Goal: Task Accomplishment & Management: Manage account settings

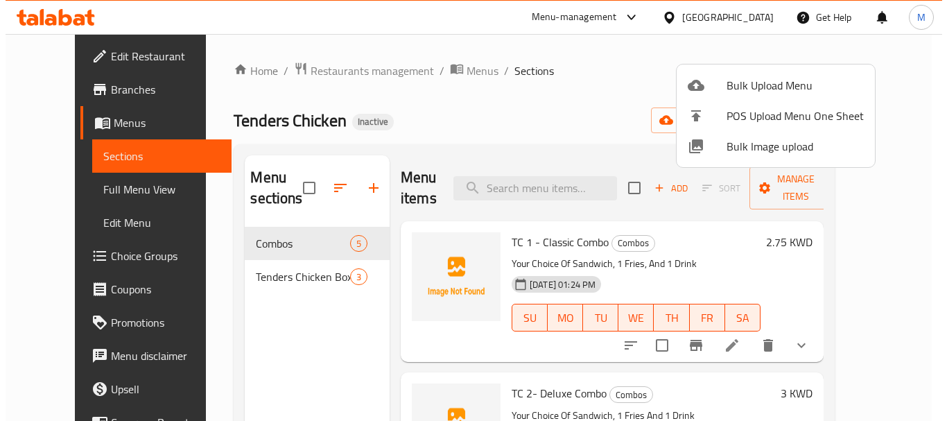
scroll to position [69, 0]
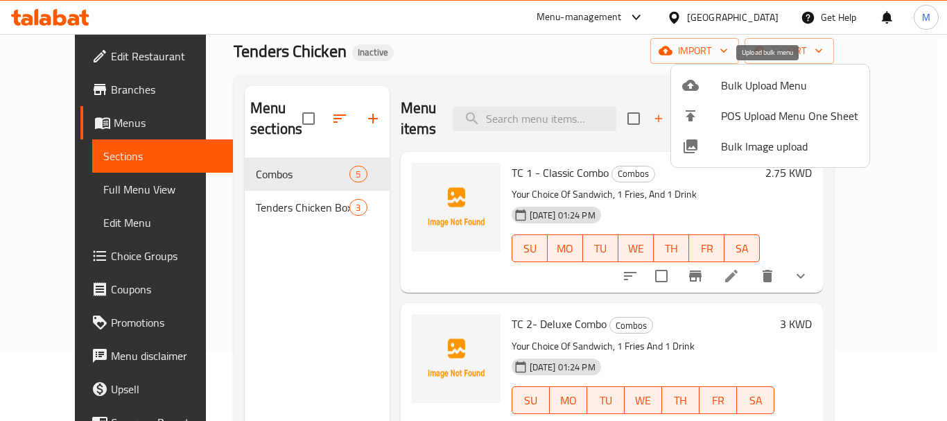
click at [765, 85] on span "Bulk Upload Menu" at bounding box center [789, 85] width 137 height 17
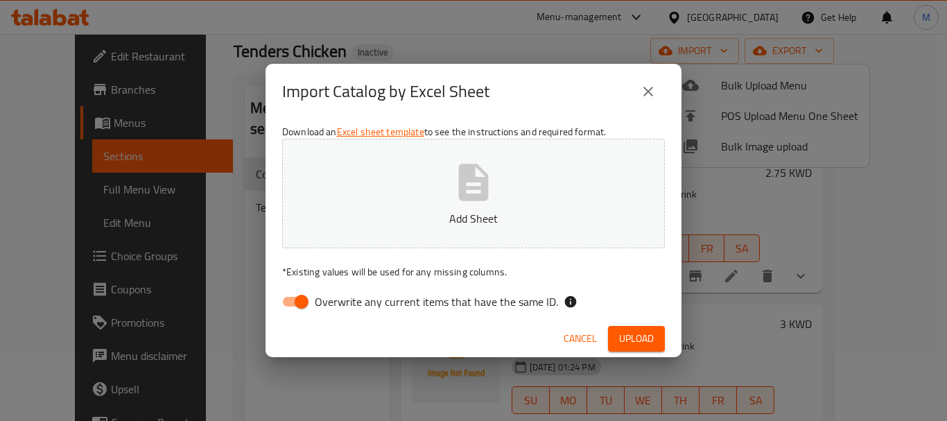
click at [476, 296] on span "Overwrite any current items that have the same ID." at bounding box center [436, 301] width 243 height 17
click at [341, 296] on input "Overwrite any current items that have the same ID." at bounding box center [301, 301] width 79 height 26
checkbox input "false"
click at [469, 198] on icon "button" at bounding box center [474, 182] width 30 height 37
click at [634, 336] on span "Upload" at bounding box center [636, 338] width 35 height 17
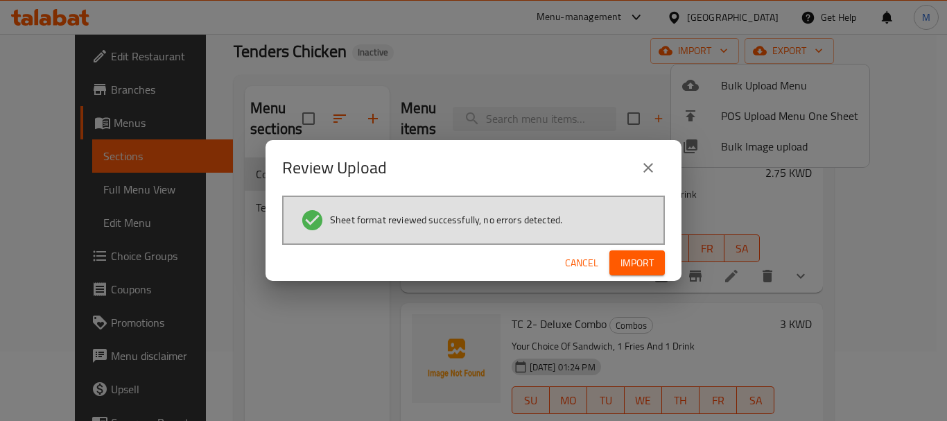
click at [648, 254] on span "Import" at bounding box center [636, 262] width 33 height 17
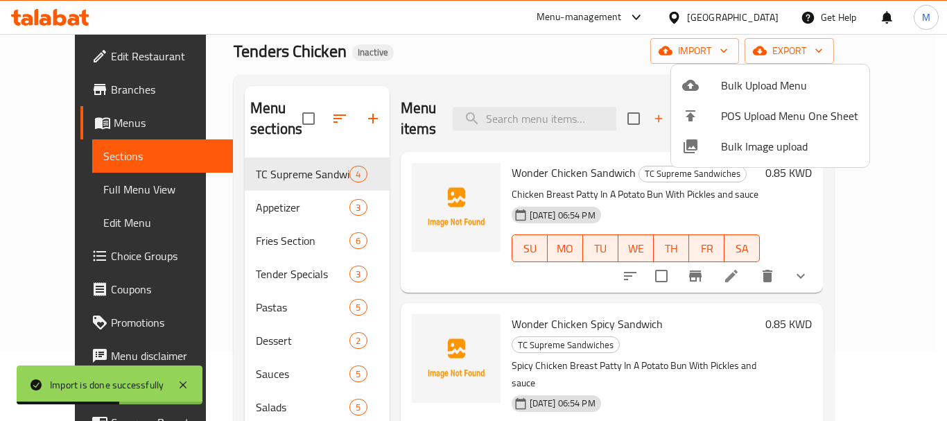
click at [318, 114] on div at bounding box center [473, 210] width 947 height 421
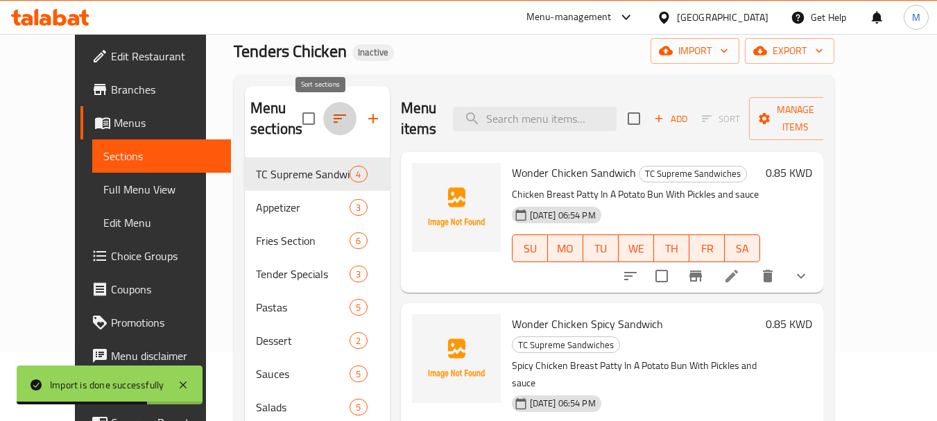
click at [331, 117] on icon "button" at bounding box center [339, 118] width 17 height 17
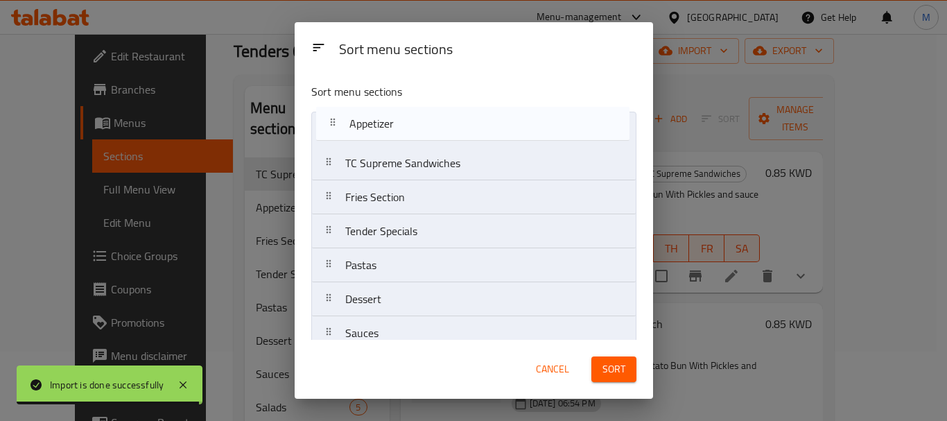
drag, startPoint x: 350, startPoint y: 173, endPoint x: 356, endPoint y: 130, distance: 43.3
click at [356, 130] on nav "TC Supreme Sandwiches Appetizer Fries Section Tender Specials Pastas Dessert Sa…" at bounding box center [473, 299] width 325 height 375
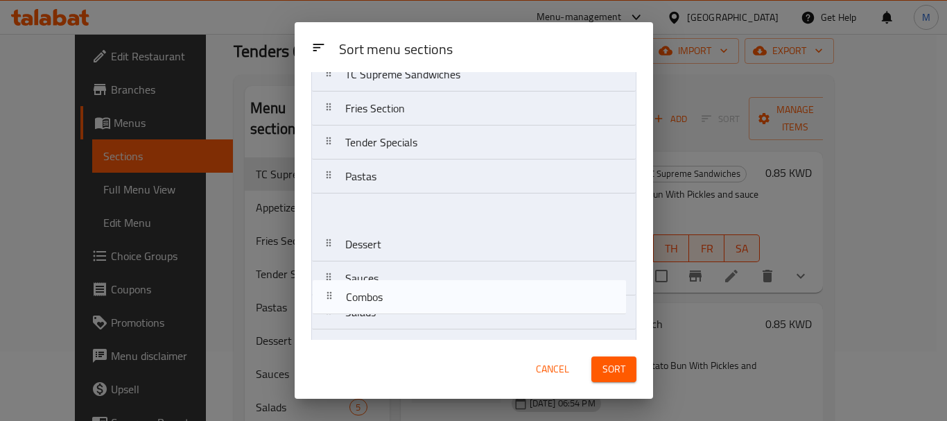
scroll to position [153, 0]
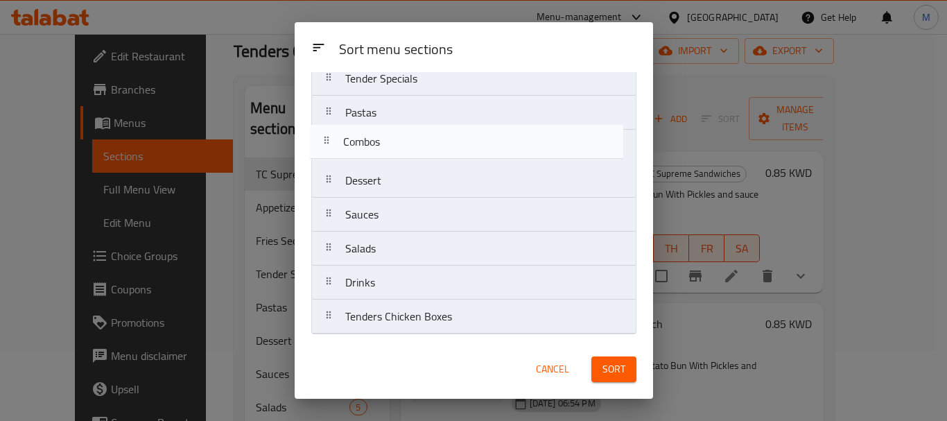
drag, startPoint x: 440, startPoint y: 295, endPoint x: 437, endPoint y: 150, distance: 145.6
click at [437, 150] on nav "Appetizer TC Supreme Sandwiches Fries Section Tender Specials Pastas Dessert Sa…" at bounding box center [473, 146] width 325 height 375
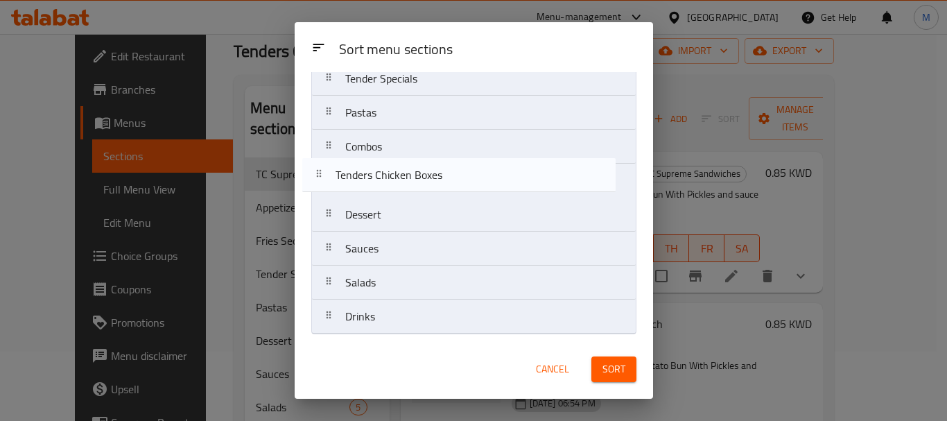
drag, startPoint x: 434, startPoint y: 327, endPoint x: 425, endPoint y: 176, distance: 151.4
click at [425, 176] on nav "Appetizer TC Supreme Sandwiches Fries Section Tender Specials Pastas Combos Des…" at bounding box center [473, 146] width 325 height 375
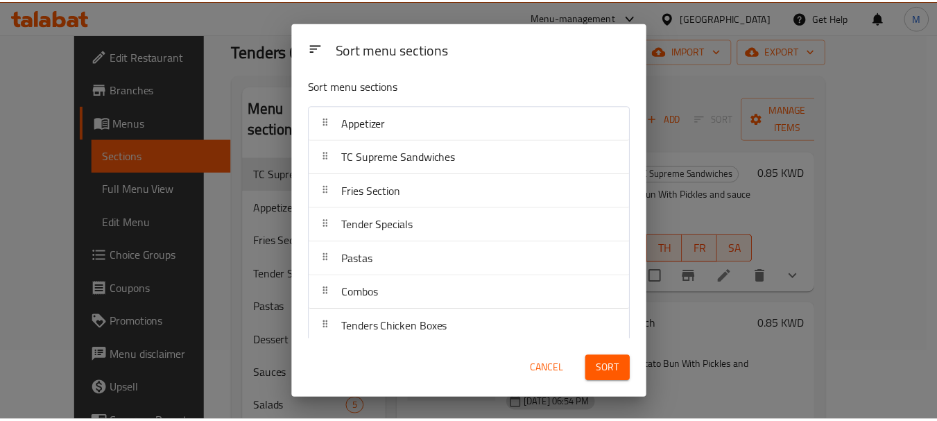
scroll to position [0, 0]
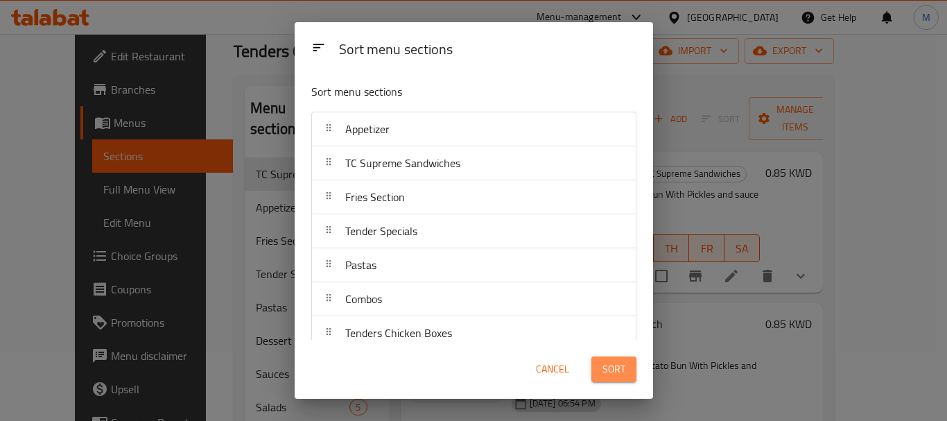
click at [632, 374] on button "Sort" at bounding box center [613, 369] width 45 height 26
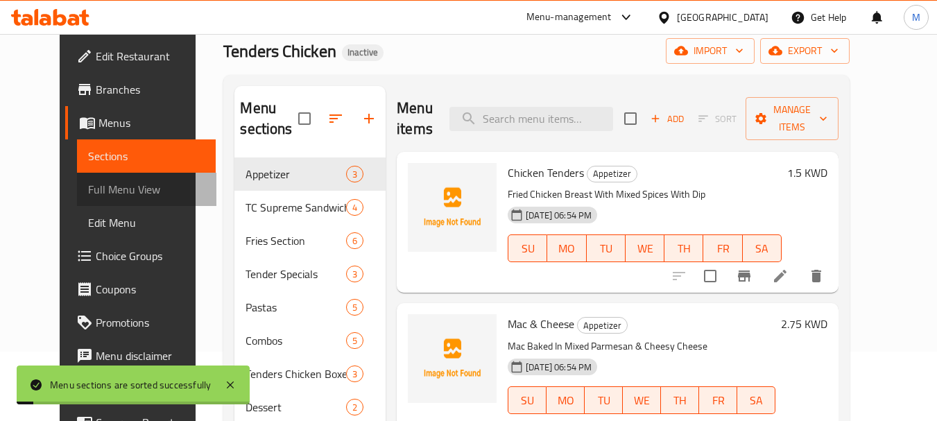
click at [103, 196] on span "Full Menu View" at bounding box center [146, 189] width 117 height 17
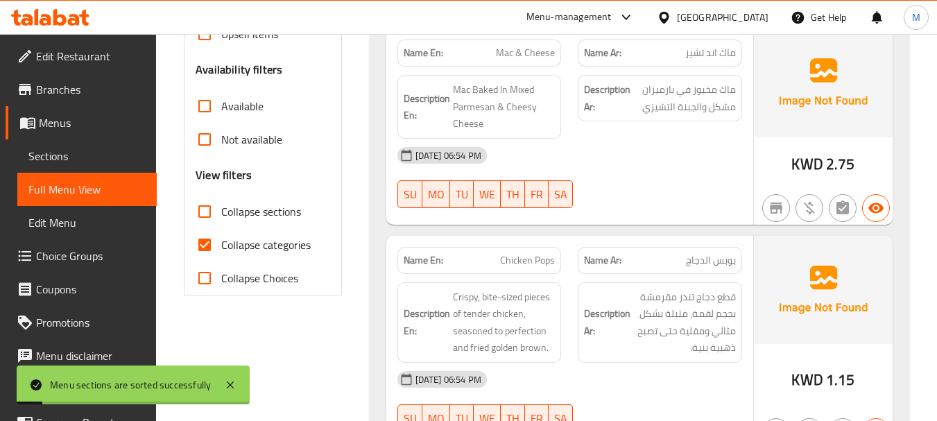
scroll to position [416, 0]
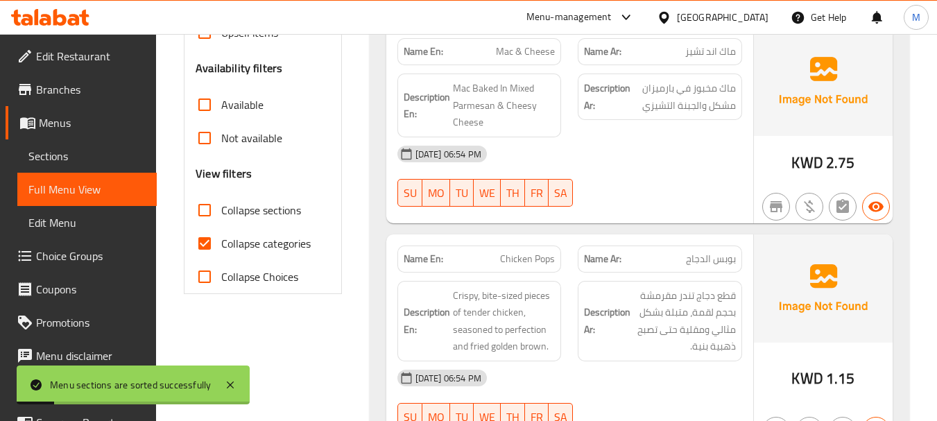
click at [211, 244] on input "Collapse categories" at bounding box center [204, 243] width 33 height 33
checkbox input "false"
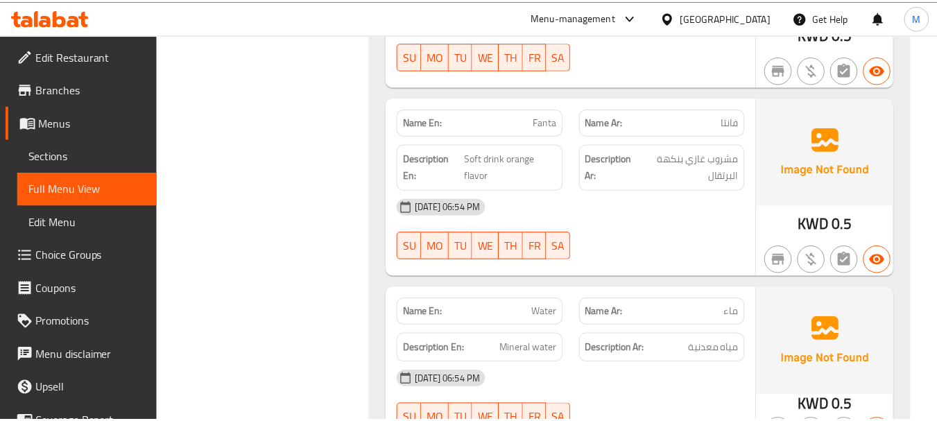
scroll to position [15531, 0]
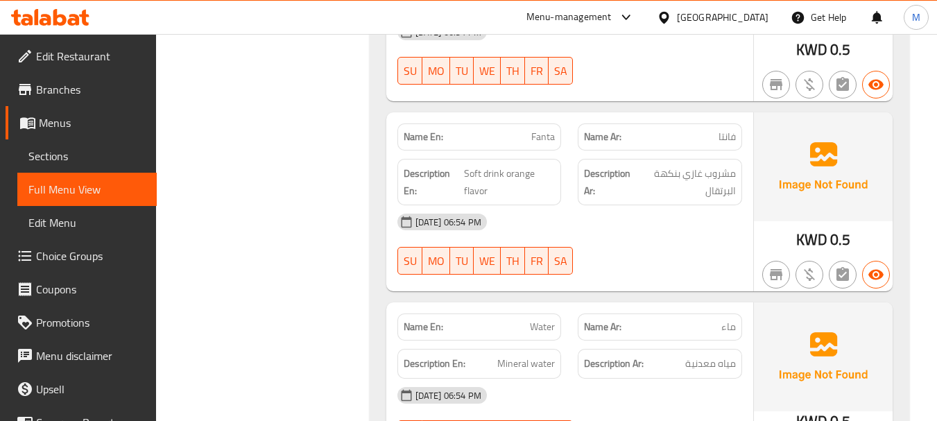
click at [754, 17] on div "Kuwait" at bounding box center [723, 17] width 92 height 15
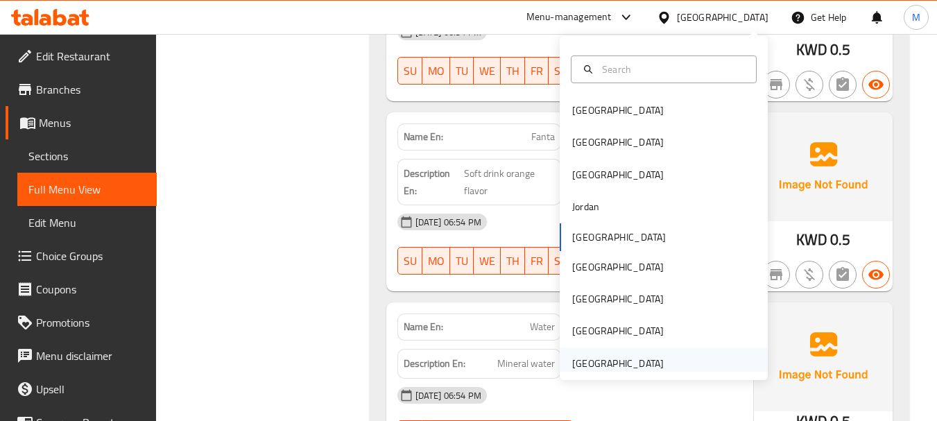
click at [625, 360] on div "[GEOGRAPHIC_DATA]" at bounding box center [618, 363] width 92 height 15
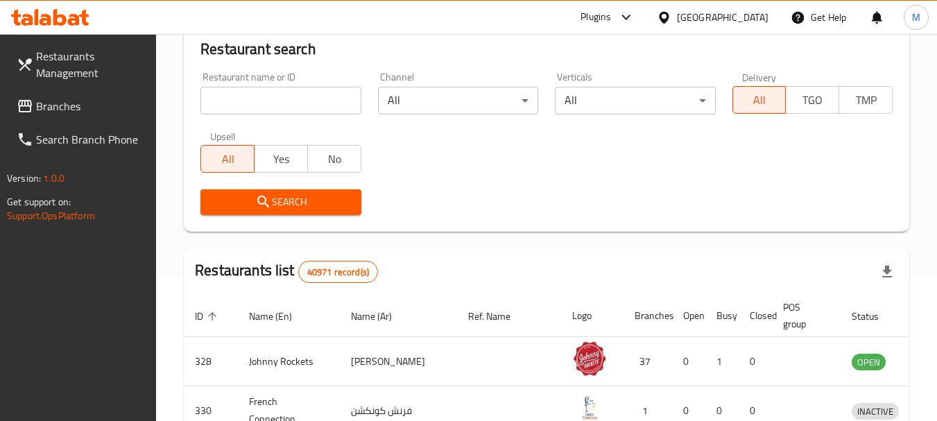
scroll to position [629, 0]
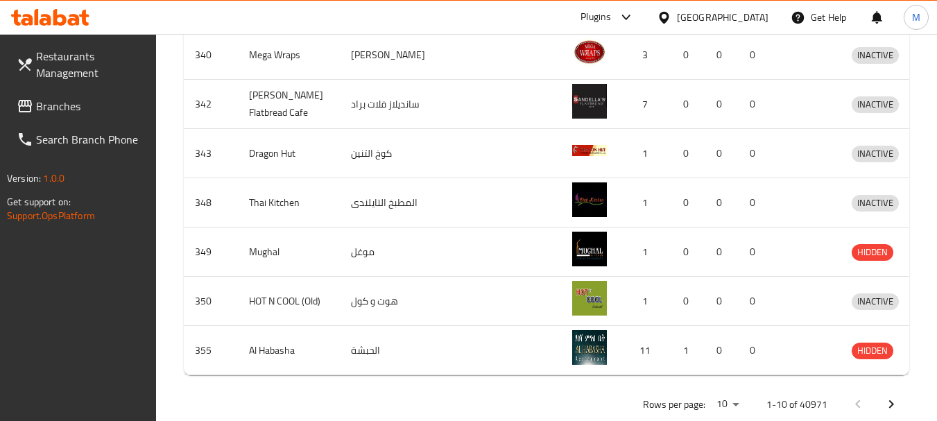
click at [87, 107] on span "Branches" at bounding box center [91, 106] width 110 height 17
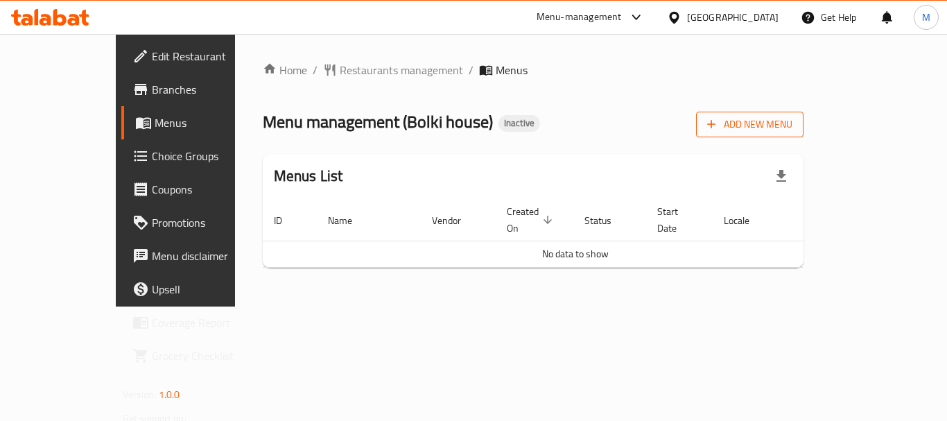
click at [792, 116] on span "Add New Menu" at bounding box center [749, 124] width 85 height 17
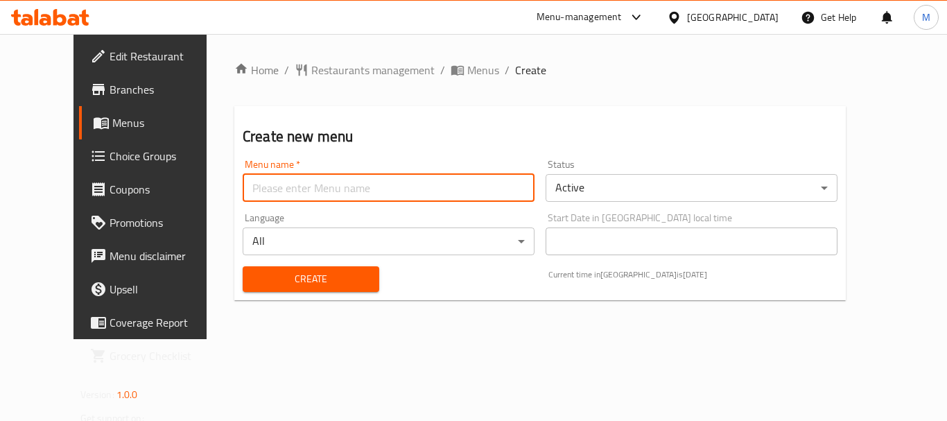
drag, startPoint x: 301, startPoint y: 185, endPoint x: 299, endPoint y: 200, distance: 14.7
click at [301, 185] on input "text" at bounding box center [389, 188] width 292 height 28
paste input "341304096"
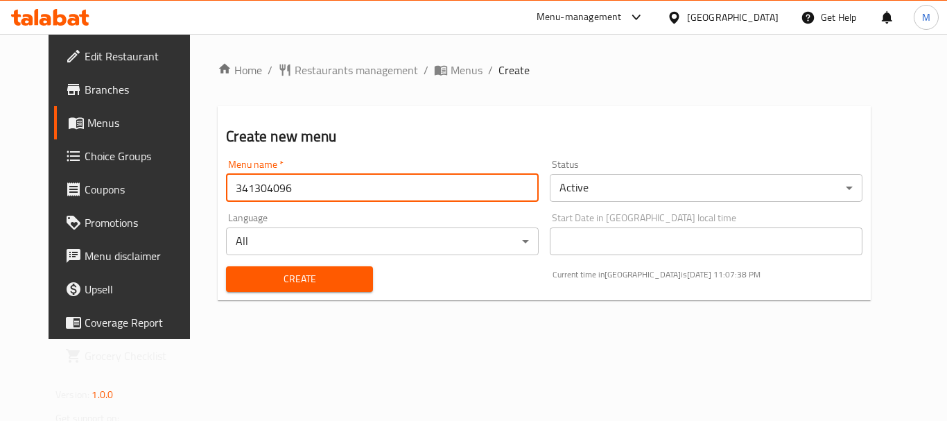
type input "341304096"
click at [240, 268] on button "Create" at bounding box center [299, 279] width 146 height 26
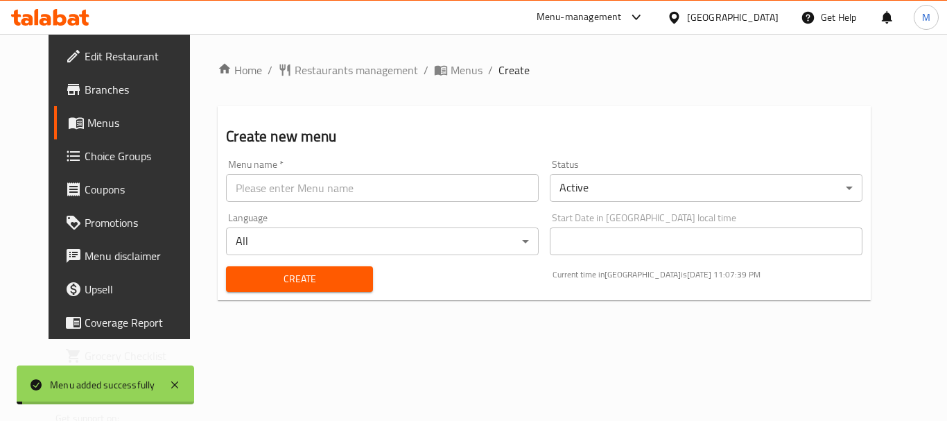
click at [87, 125] on span "Menus" at bounding box center [141, 122] width 108 height 17
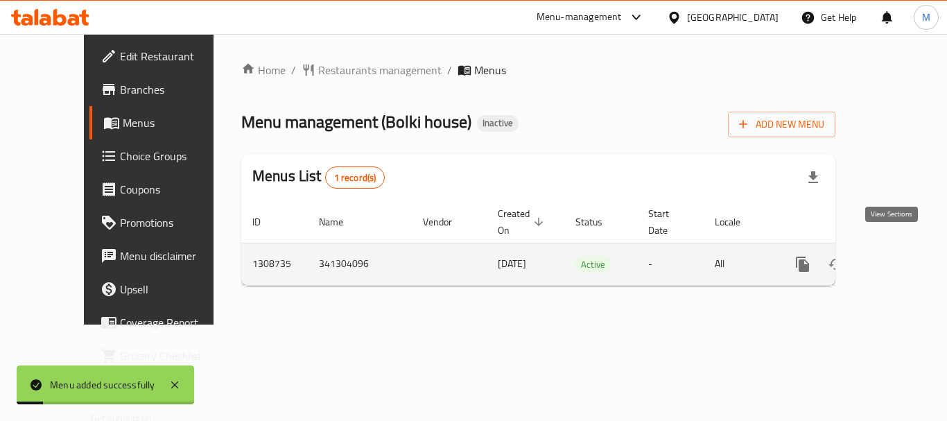
click at [896, 258] on icon "enhanced table" at bounding box center [902, 264] width 12 height 12
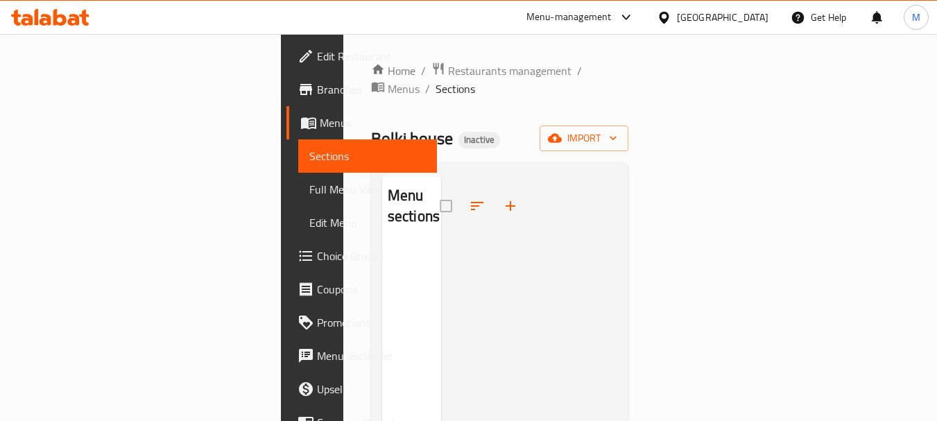
click at [317, 81] on span "Branches" at bounding box center [372, 89] width 110 height 17
click at [448, 71] on span "Restaurants management" at bounding box center [509, 70] width 123 height 17
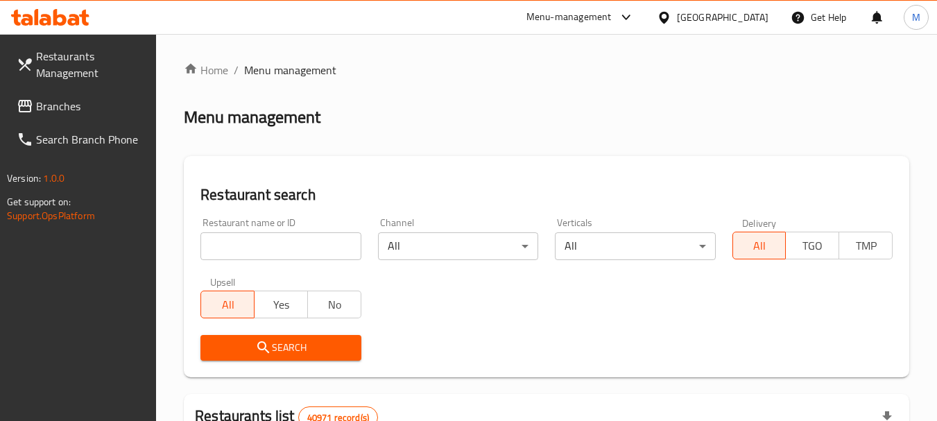
click at [87, 106] on span "Branches" at bounding box center [91, 106] width 110 height 17
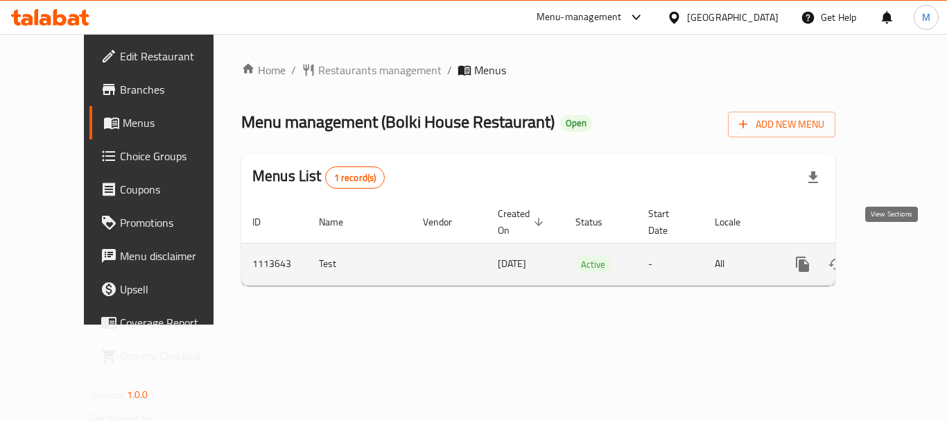
click at [896, 258] on icon "enhanced table" at bounding box center [902, 264] width 12 height 12
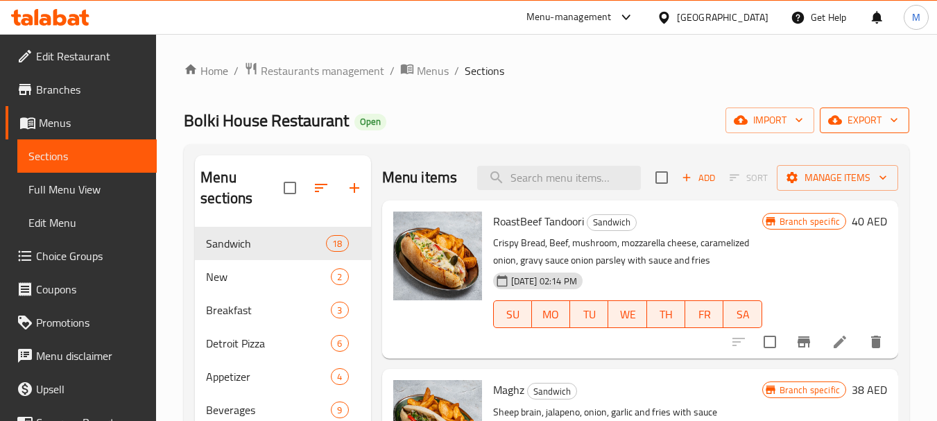
click at [845, 121] on span "export" at bounding box center [864, 120] width 67 height 17
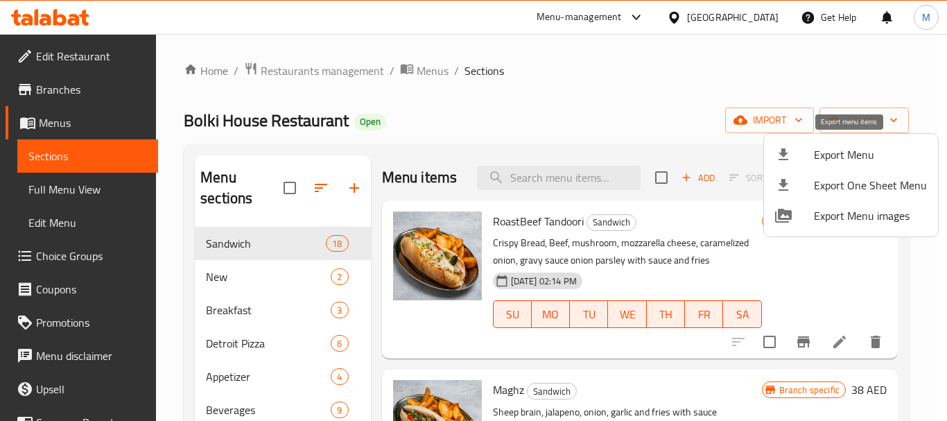
click at [842, 151] on span "Export Menu" at bounding box center [870, 154] width 113 height 17
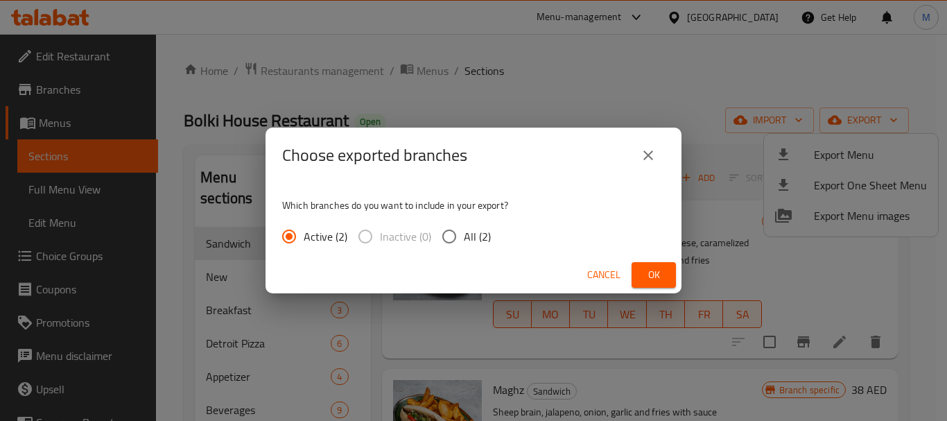
click at [458, 236] on input "All (2)" at bounding box center [449, 236] width 29 height 29
radio input "true"
click at [652, 270] on span "Ok" at bounding box center [654, 274] width 22 height 17
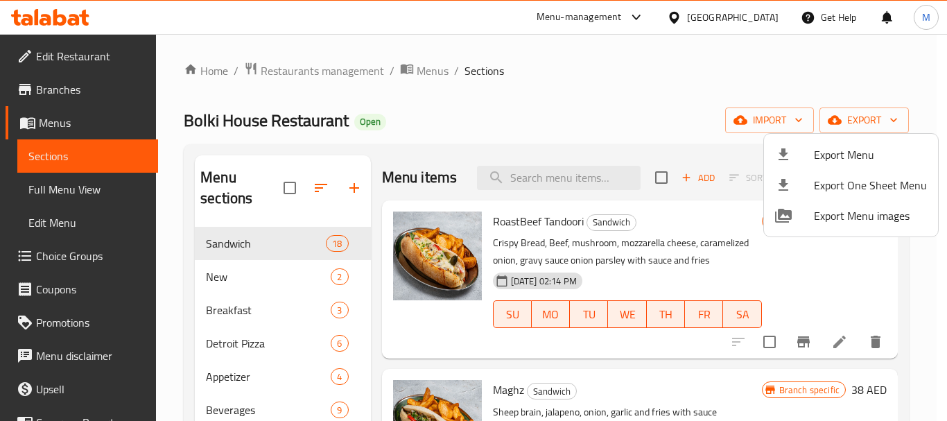
click at [64, 90] on div at bounding box center [473, 210] width 947 height 421
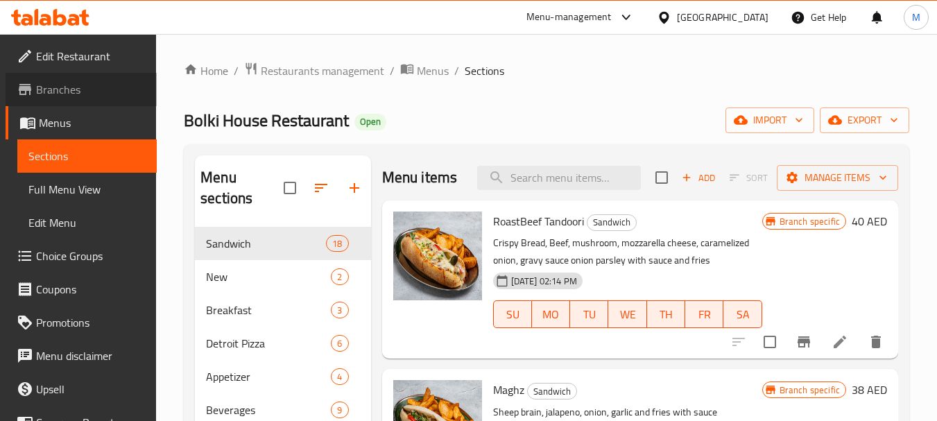
click at [81, 87] on span "Branches" at bounding box center [91, 89] width 110 height 17
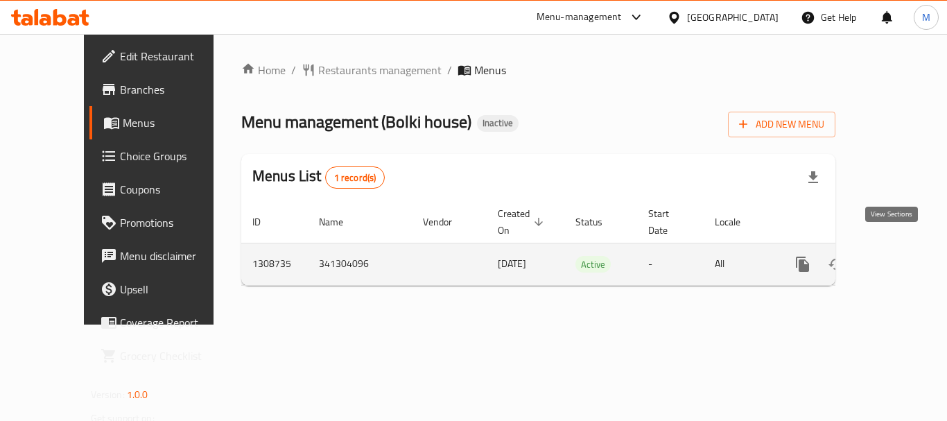
click at [900, 247] on link "enhanced table" at bounding box center [902, 263] width 33 height 33
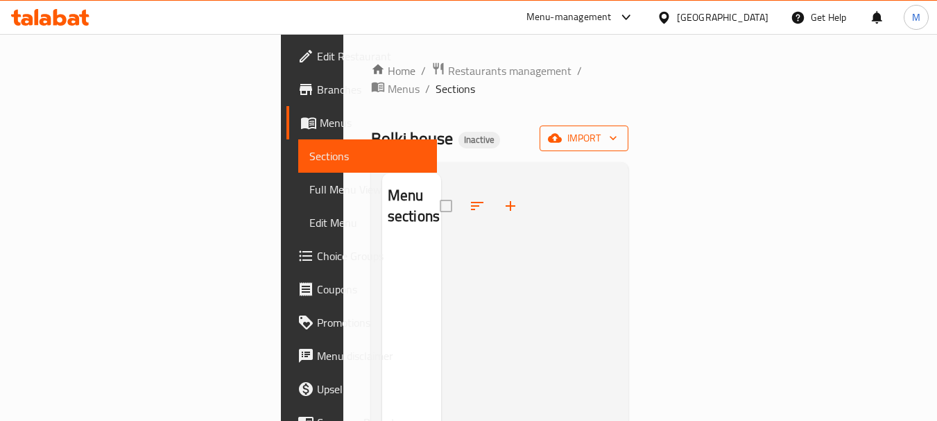
click at [617, 130] on span "import" at bounding box center [583, 138] width 67 height 17
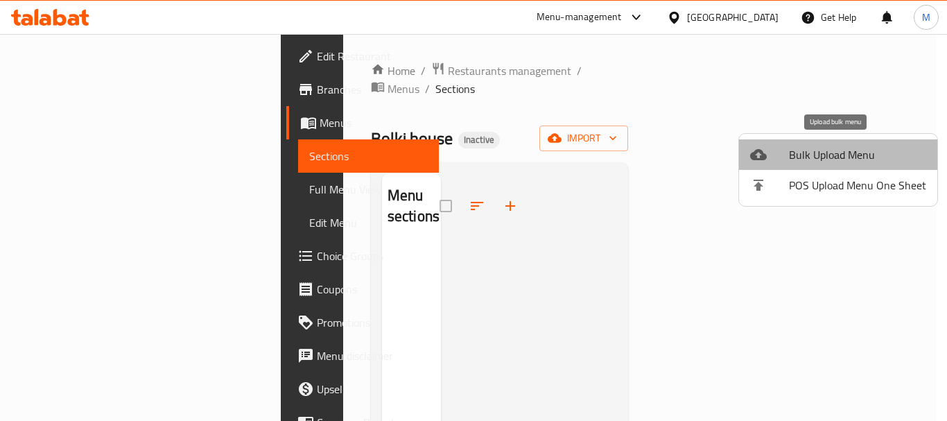
click at [855, 148] on span "Bulk Upload Menu" at bounding box center [857, 154] width 137 height 17
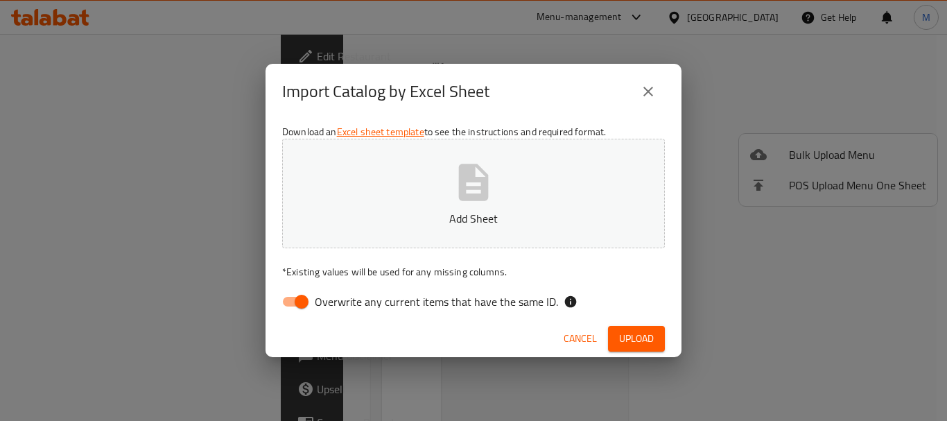
click at [498, 295] on span "Overwrite any current items that have the same ID." at bounding box center [436, 301] width 243 height 17
click at [341, 295] on input "Overwrite any current items that have the same ID." at bounding box center [301, 301] width 79 height 26
checkbox input "false"
click at [483, 195] on icon "button" at bounding box center [474, 182] width 30 height 37
click at [636, 329] on button "Upload" at bounding box center [636, 339] width 57 height 26
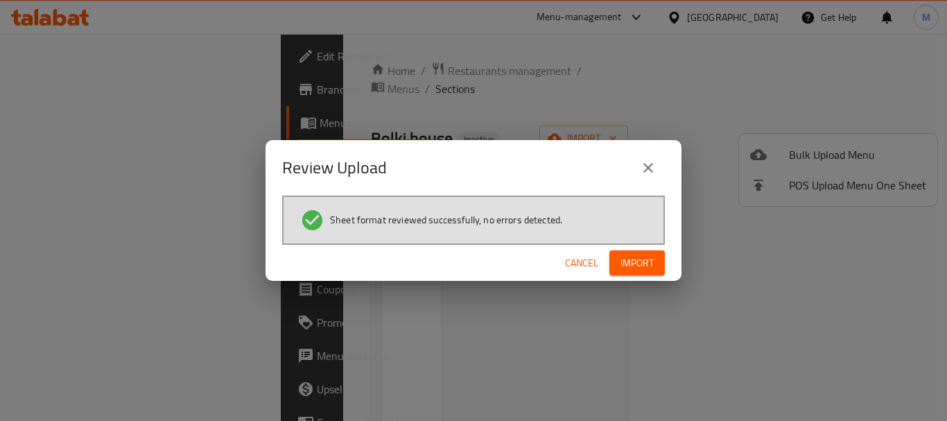
click at [647, 269] on span "Import" at bounding box center [636, 262] width 33 height 17
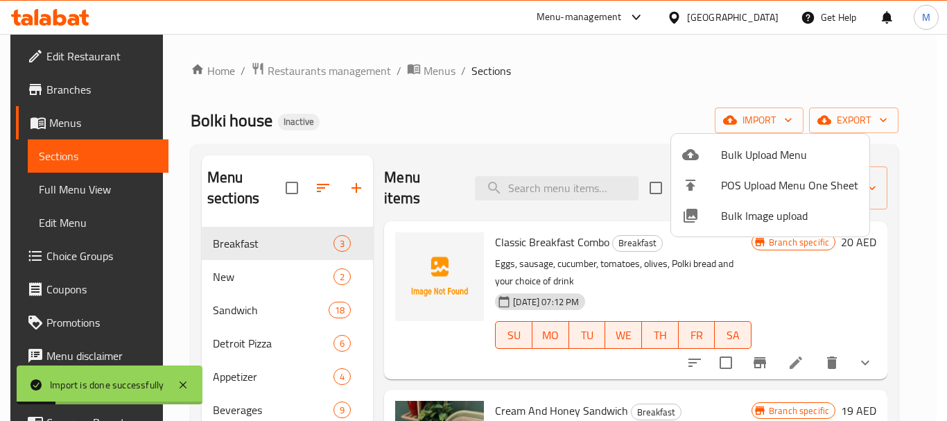
click at [469, 128] on div at bounding box center [473, 210] width 947 height 421
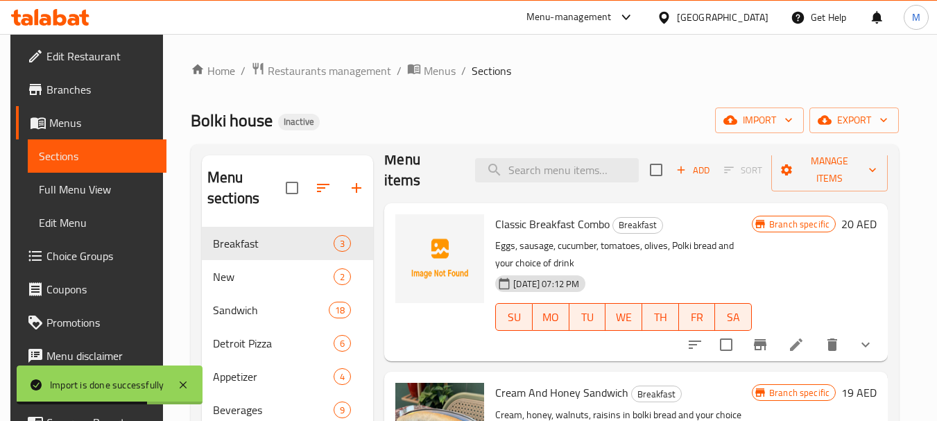
scroll to position [69, 0]
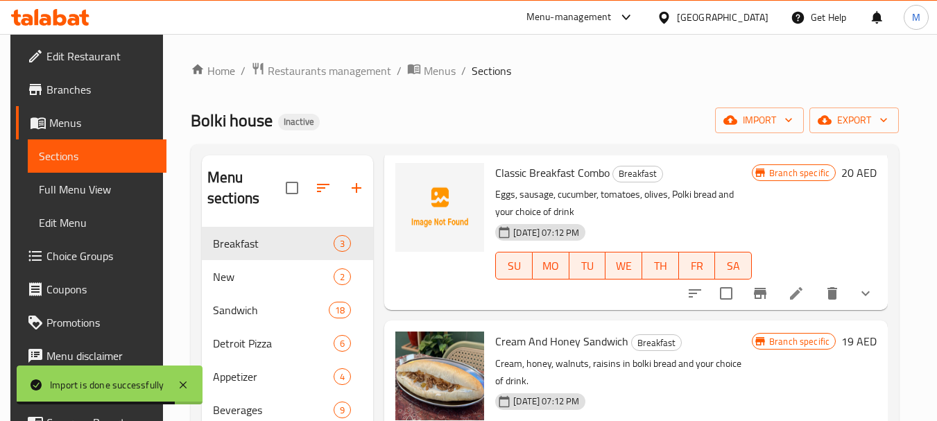
click at [90, 182] on span "Full Menu View" at bounding box center [97, 189] width 117 height 17
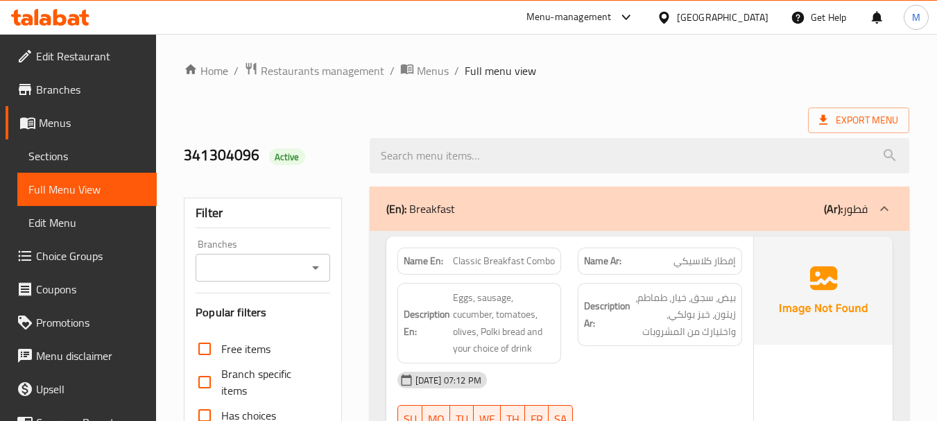
click at [259, 264] on input "Branches" at bounding box center [251, 267] width 103 height 19
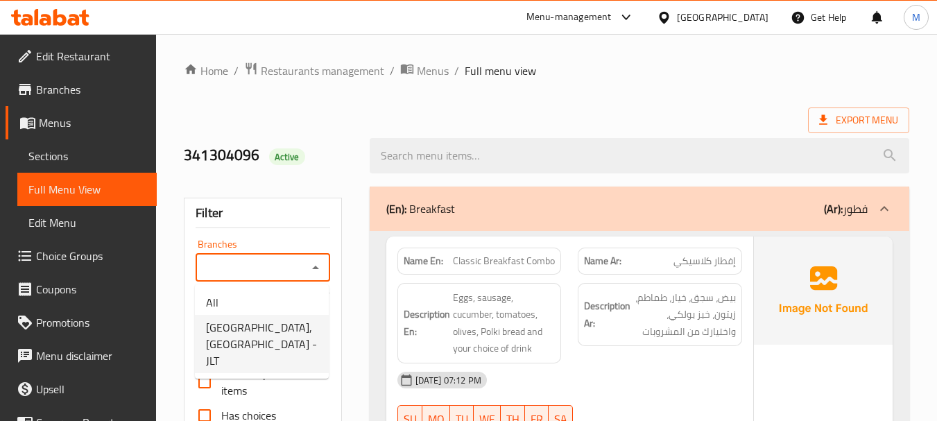
click at [270, 336] on span "Bolki house, Jumeirah Lakes Towers - JLT" at bounding box center [262, 344] width 112 height 50
type input "Bolki house, Jumeirah Lakes Towers - JLT"
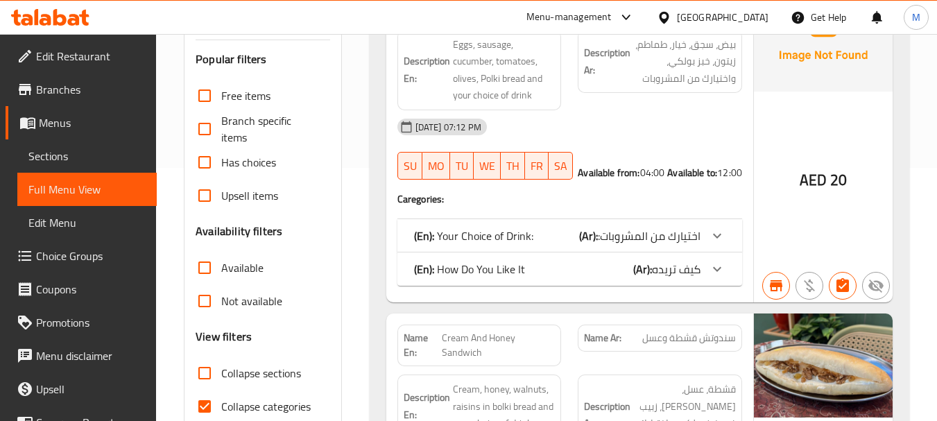
scroll to position [277, 0]
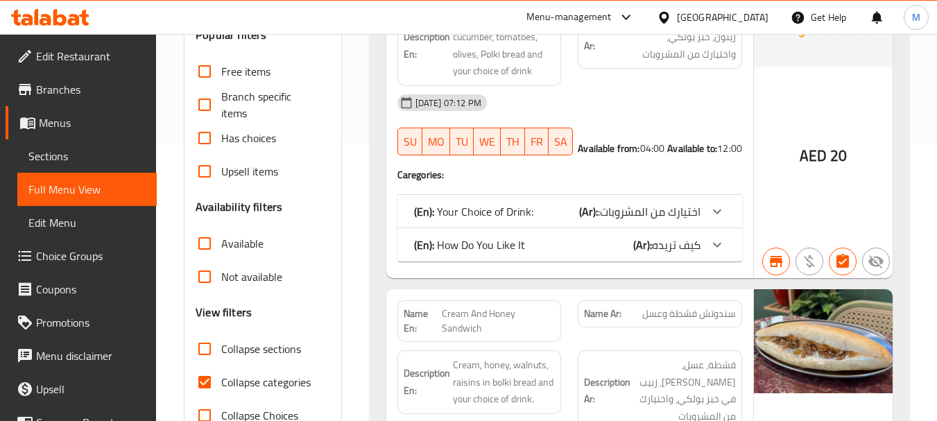
click at [205, 278] on input "Not available" at bounding box center [204, 276] width 33 height 33
checkbox input "true"
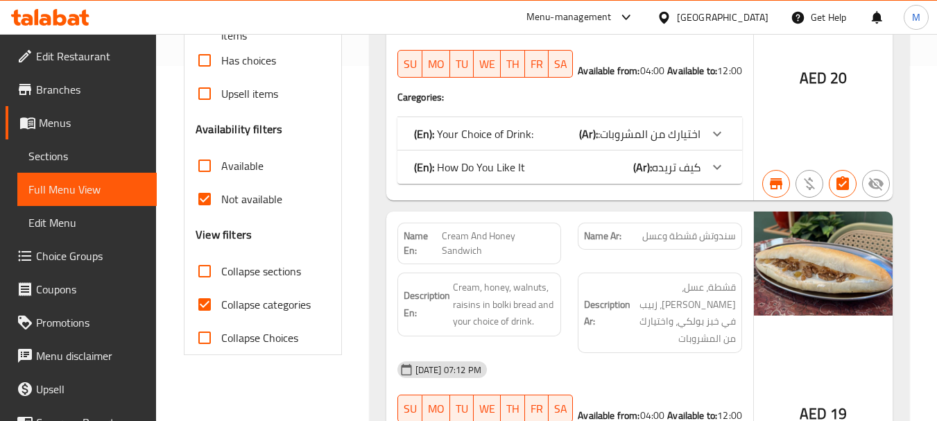
scroll to position [416, 0]
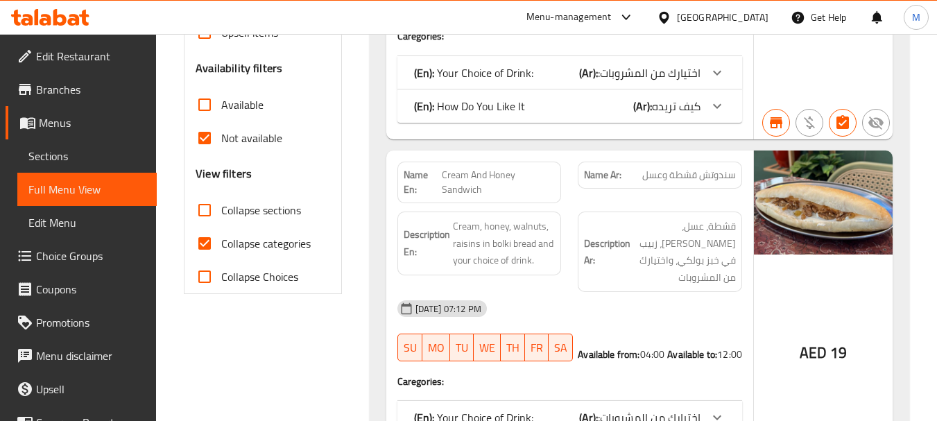
click at [200, 247] on input "Collapse categories" at bounding box center [204, 243] width 33 height 33
checkbox input "false"
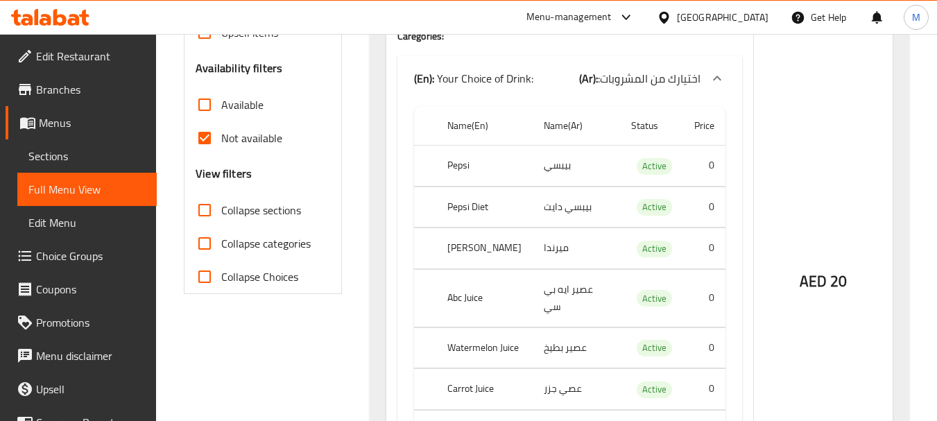
click at [206, 144] on input "Not available" at bounding box center [204, 137] width 33 height 33
click at [202, 135] on input "Not available" at bounding box center [204, 137] width 33 height 33
click at [207, 139] on input "Not available" at bounding box center [204, 137] width 33 height 33
checkbox input "false"
click at [324, 146] on div "Not available" at bounding box center [262, 137] width 134 height 33
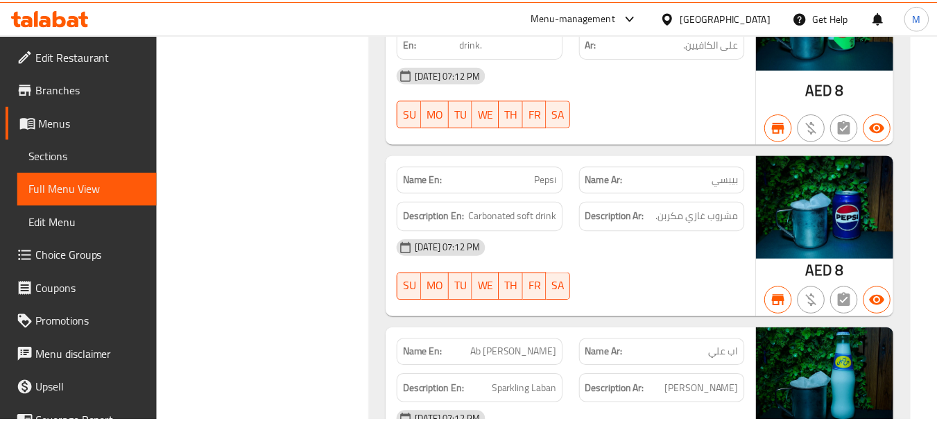
scroll to position [12619, 0]
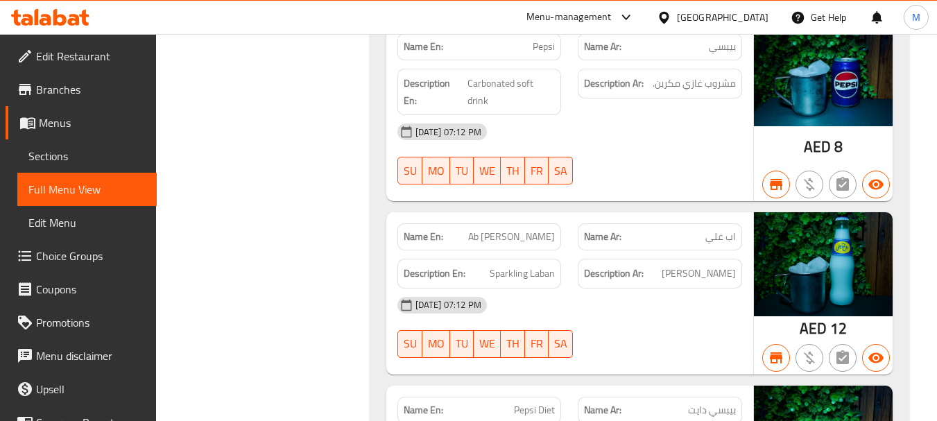
click at [691, 349] on div at bounding box center [659, 357] width 181 height 17
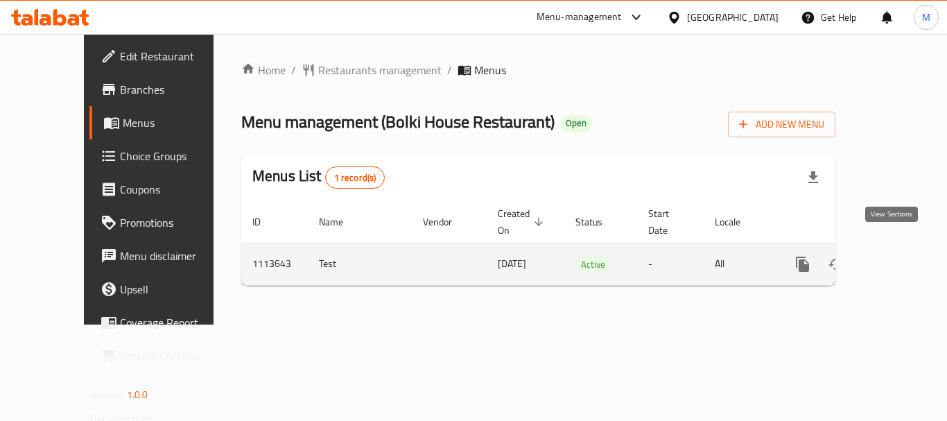
click at [896, 258] on icon "enhanced table" at bounding box center [902, 264] width 12 height 12
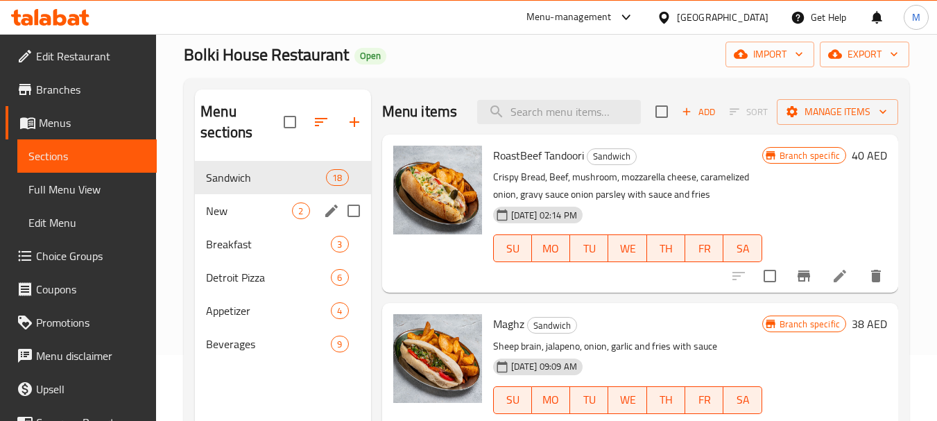
scroll to position [69, 0]
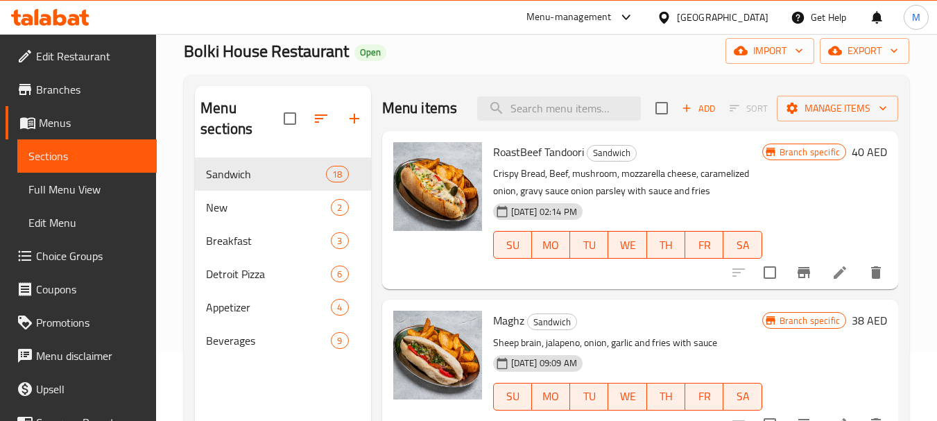
click at [77, 191] on span "Full Menu View" at bounding box center [86, 189] width 117 height 17
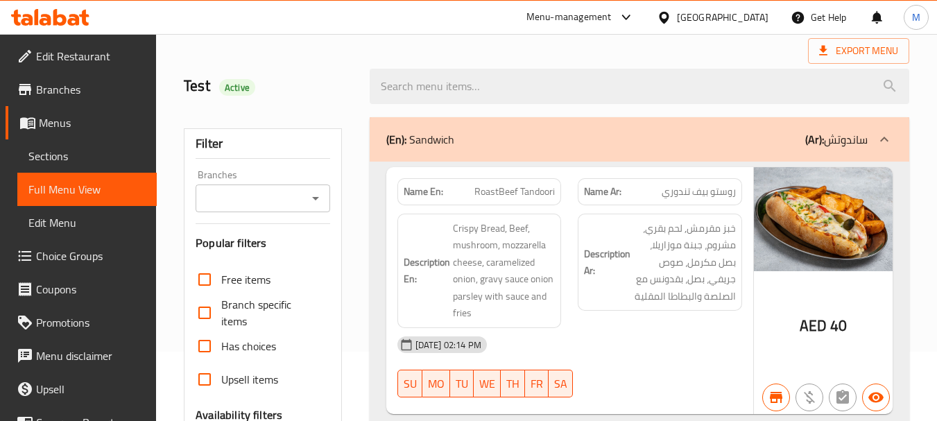
click at [222, 197] on input "Branches" at bounding box center [251, 198] width 103 height 19
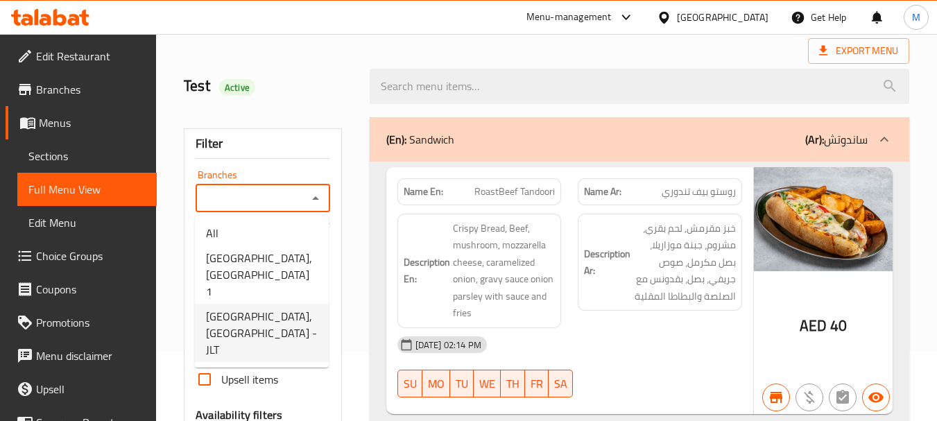
click at [275, 320] on span "[GEOGRAPHIC_DATA], [GEOGRAPHIC_DATA] - JLT" at bounding box center [262, 333] width 112 height 50
type input "[GEOGRAPHIC_DATA], [GEOGRAPHIC_DATA] - JLT"
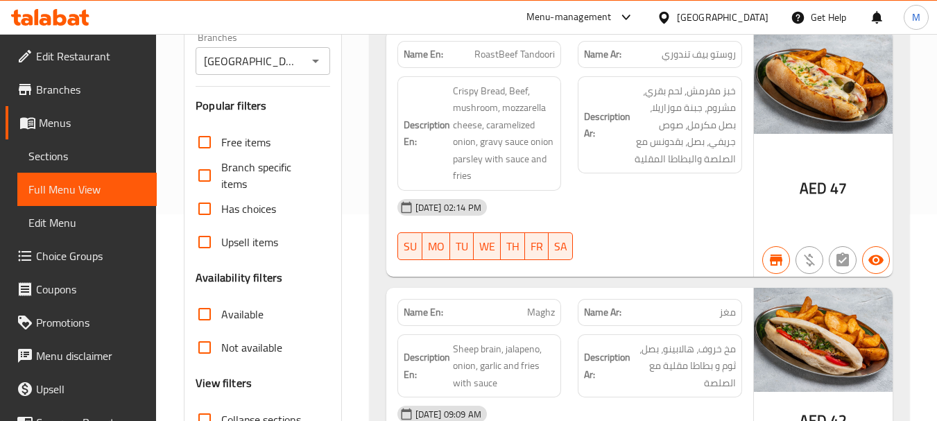
scroll to position [208, 0]
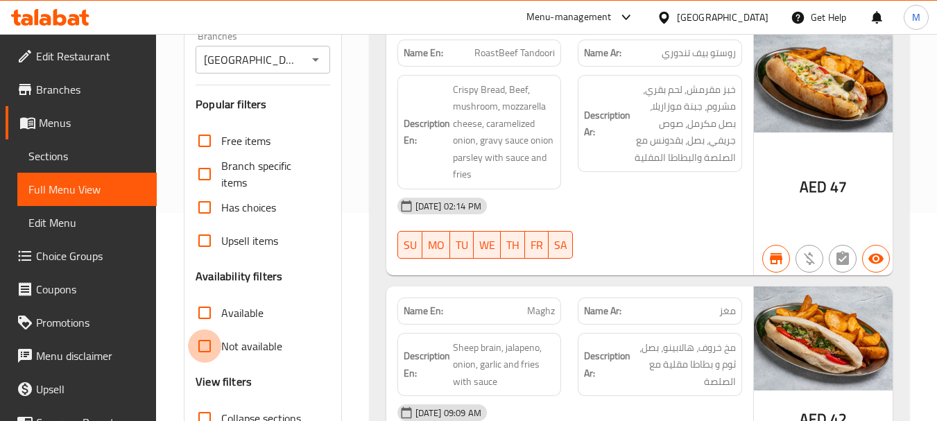
click at [202, 352] on input "Not available" at bounding box center [204, 345] width 33 height 33
checkbox input "true"
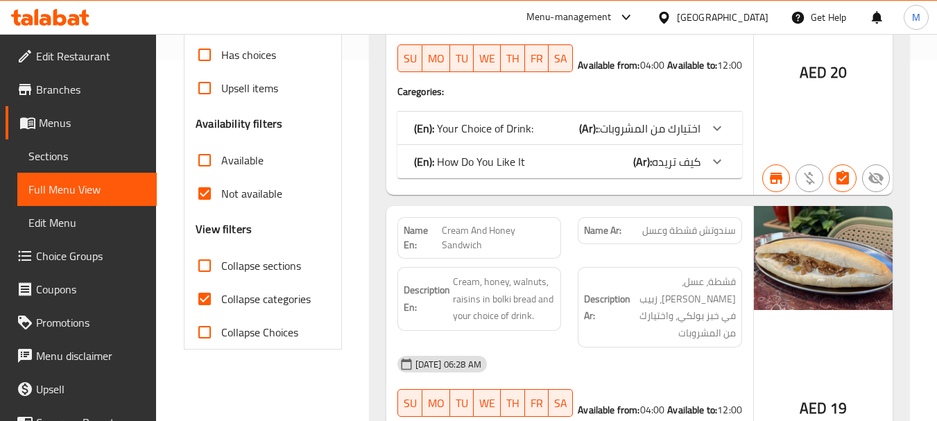
scroll to position [416, 0]
